Goal: Information Seeking & Learning: Learn about a topic

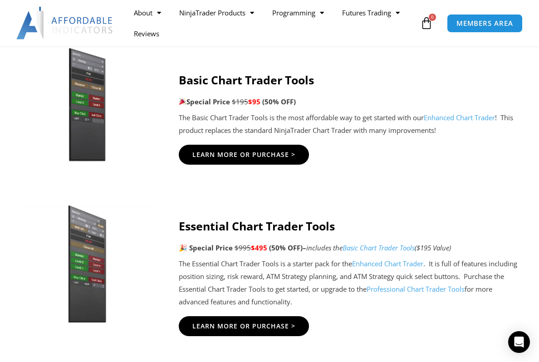
scroll to position [634, 0]
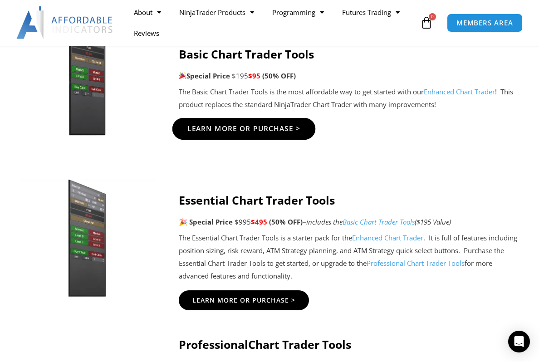
click at [208, 126] on span "Learn More Or Purchase >" at bounding box center [243, 129] width 113 height 7
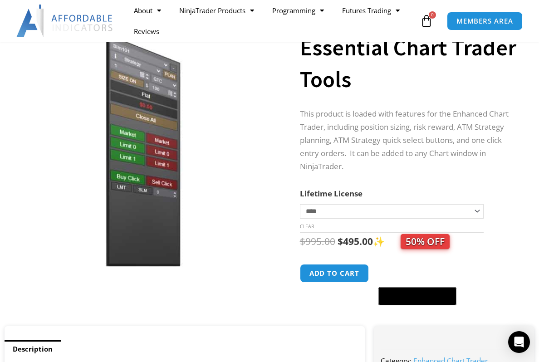
scroll to position [70, 0]
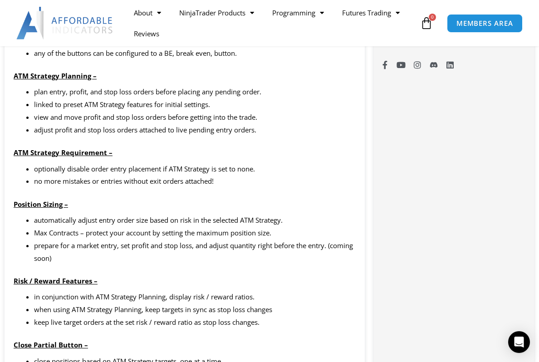
scroll to position [814, 0]
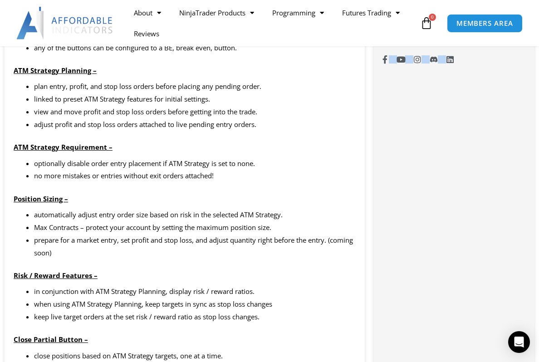
click at [332, 221] on li "automatically adjust entry order size based on risk in the selected ATM Strateg…" at bounding box center [195, 215] width 322 height 13
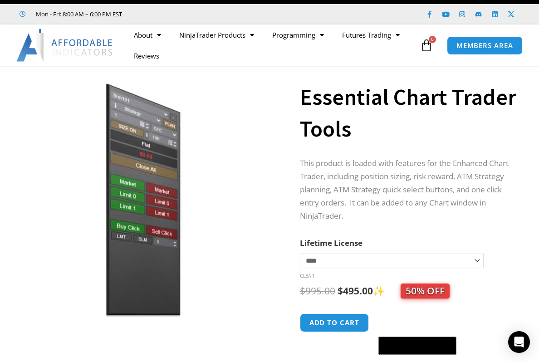
scroll to position [0, 0]
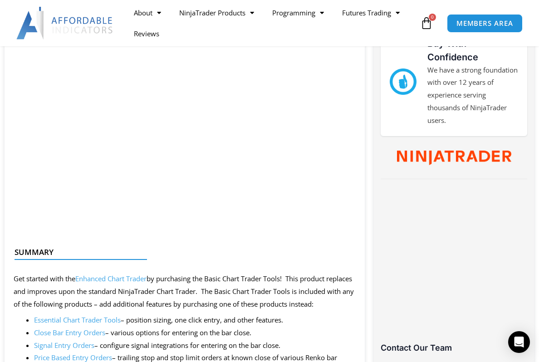
scroll to position [459, 0]
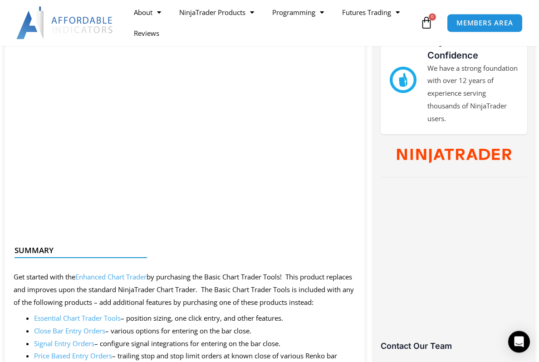
click at [233, 293] on p "Get started with the Enhanced Chart Trader by purchasing the Basic Chart Trader…" at bounding box center [185, 290] width 342 height 38
